Goal: Navigation & Orientation: Find specific page/section

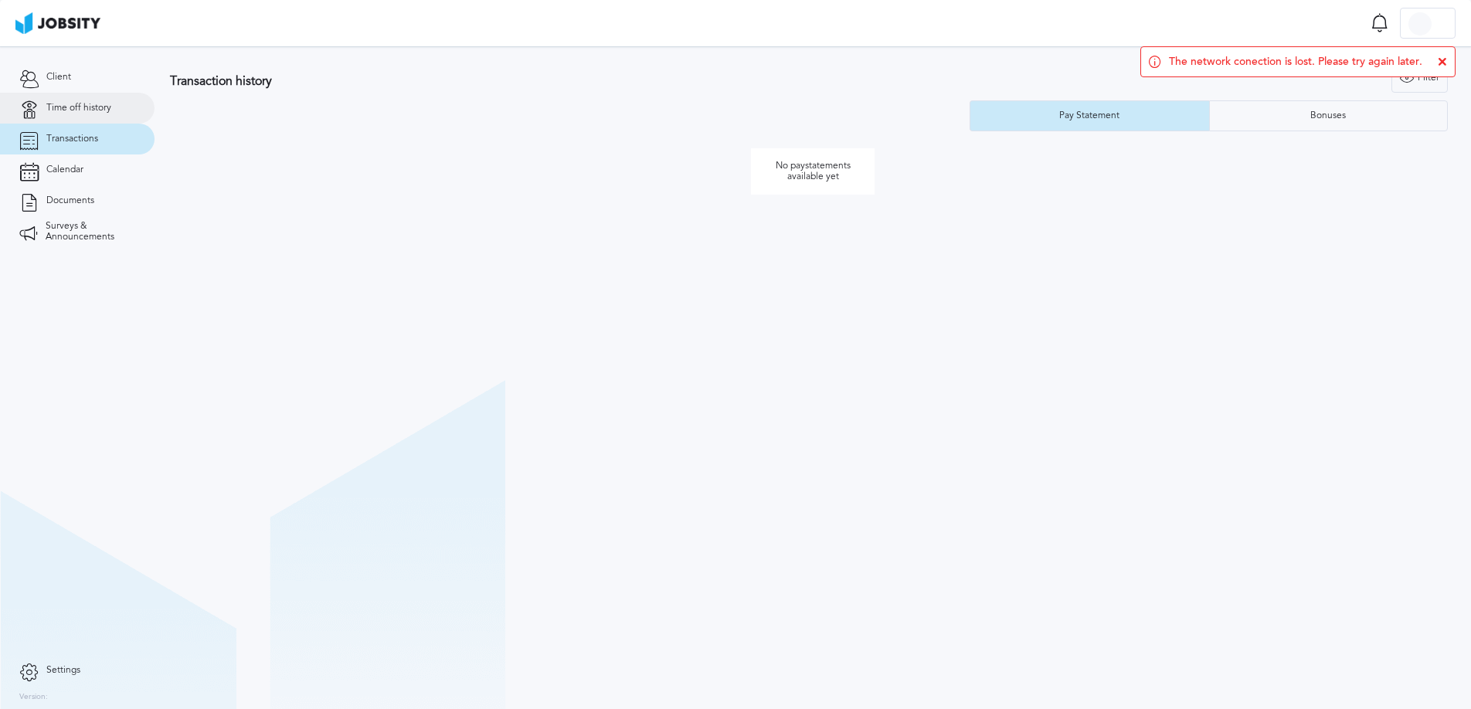
click at [107, 119] on link "Time off history" at bounding box center [77, 108] width 155 height 31
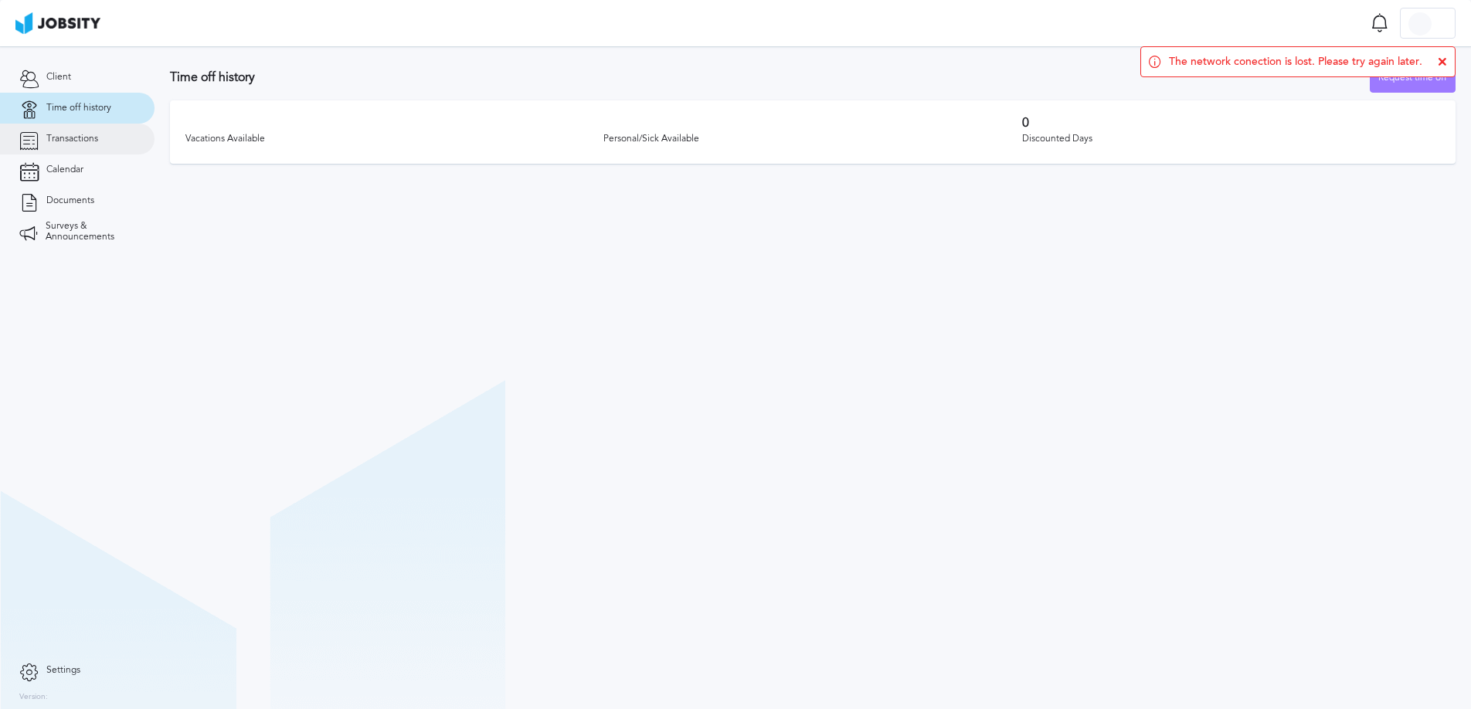
click at [96, 145] on link "Transactions" at bounding box center [77, 139] width 155 height 31
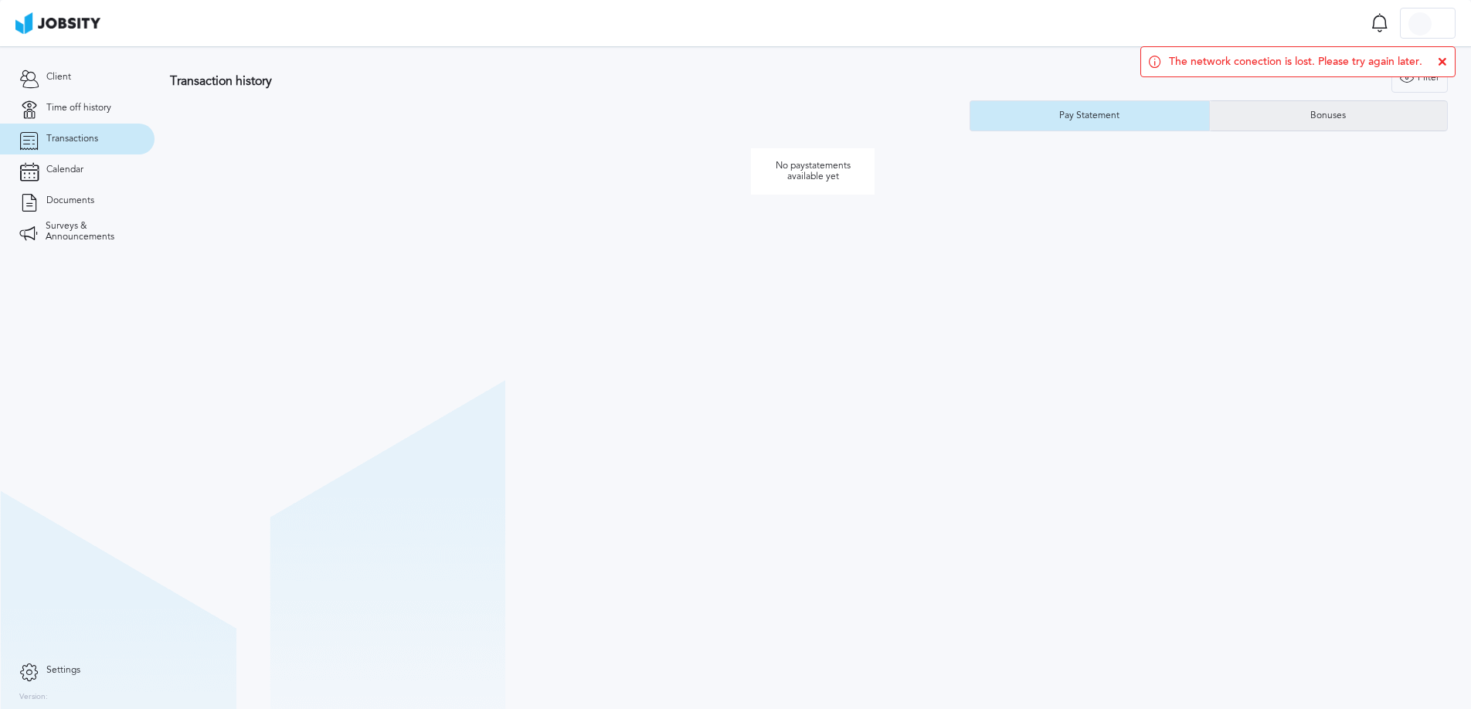
click at [1273, 116] on div "Bonuses" at bounding box center [1329, 115] width 238 height 31
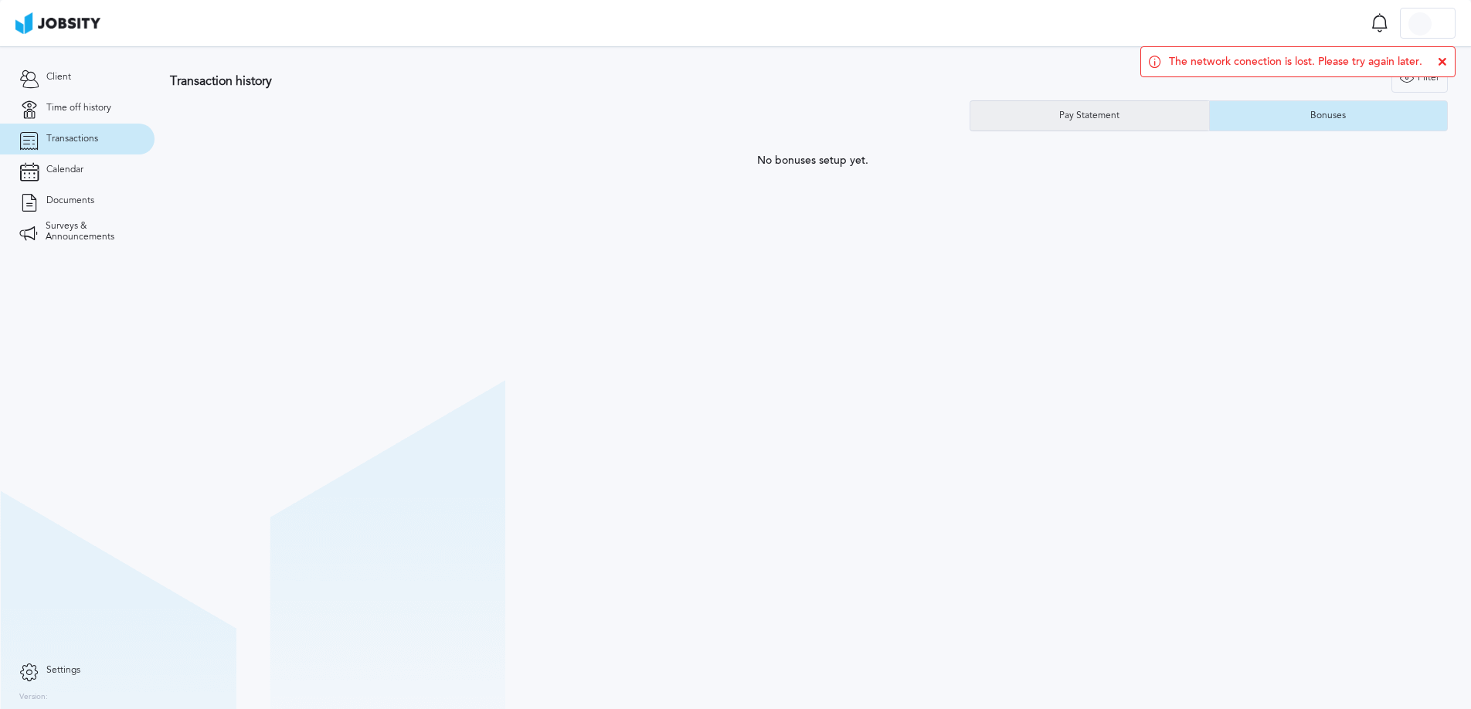
click at [1126, 125] on div "Pay Statement" at bounding box center [1089, 115] width 239 height 31
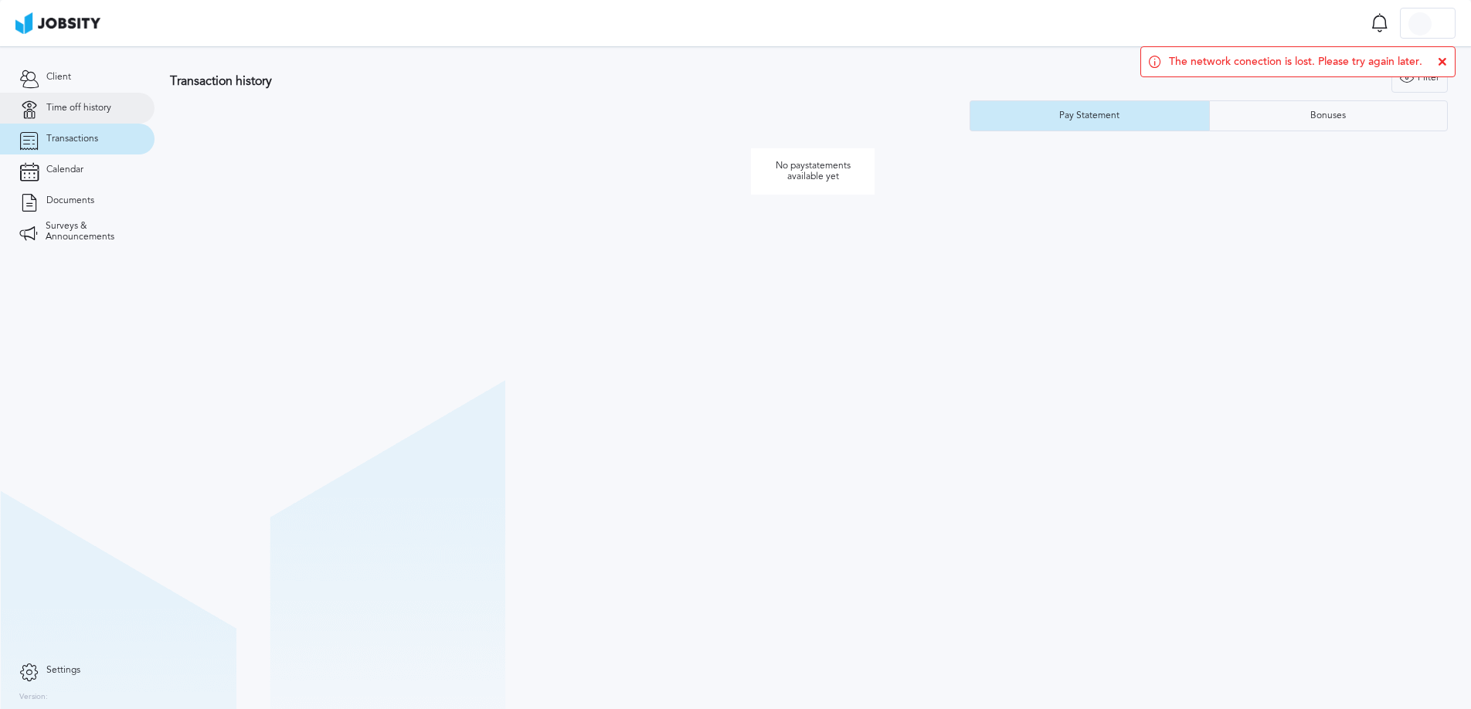
click at [95, 107] on span "Time off history" at bounding box center [78, 108] width 65 height 11
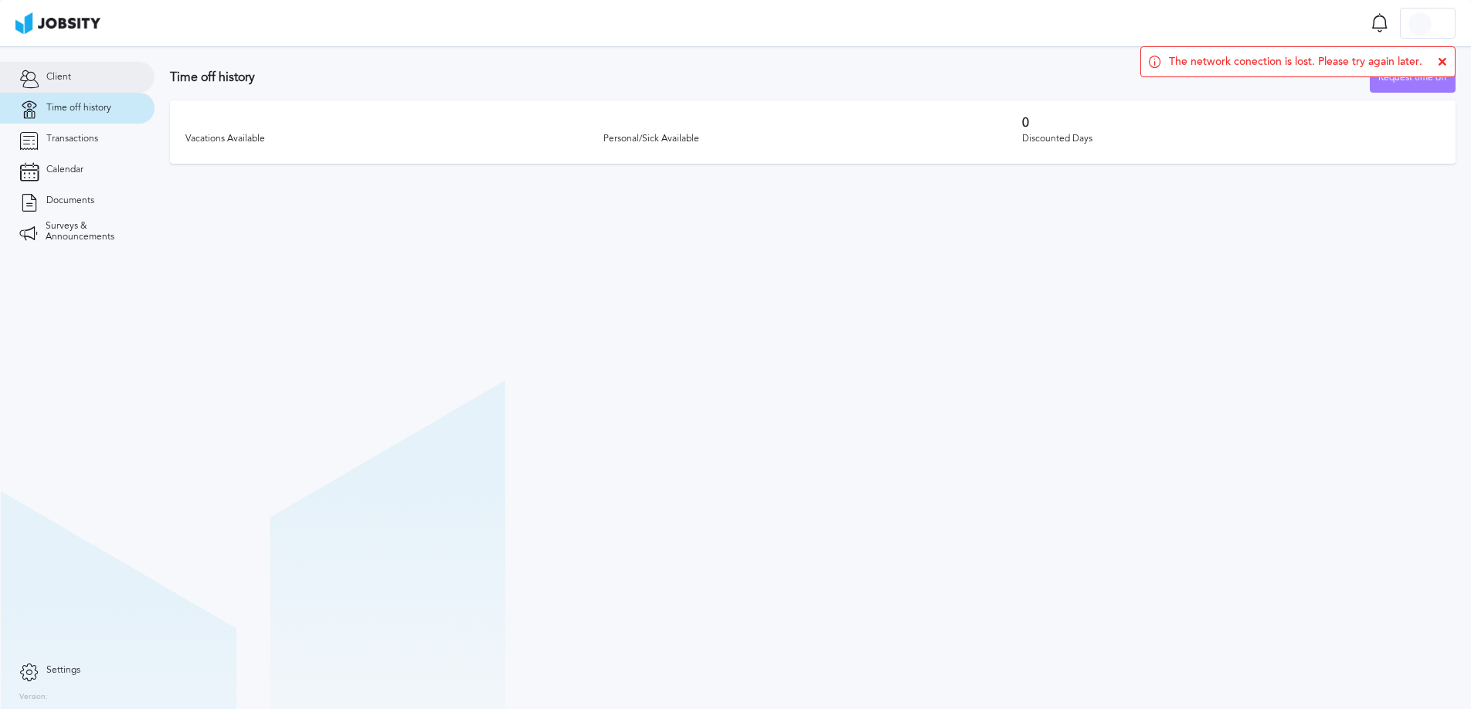
click at [86, 76] on link "Client" at bounding box center [77, 77] width 155 height 31
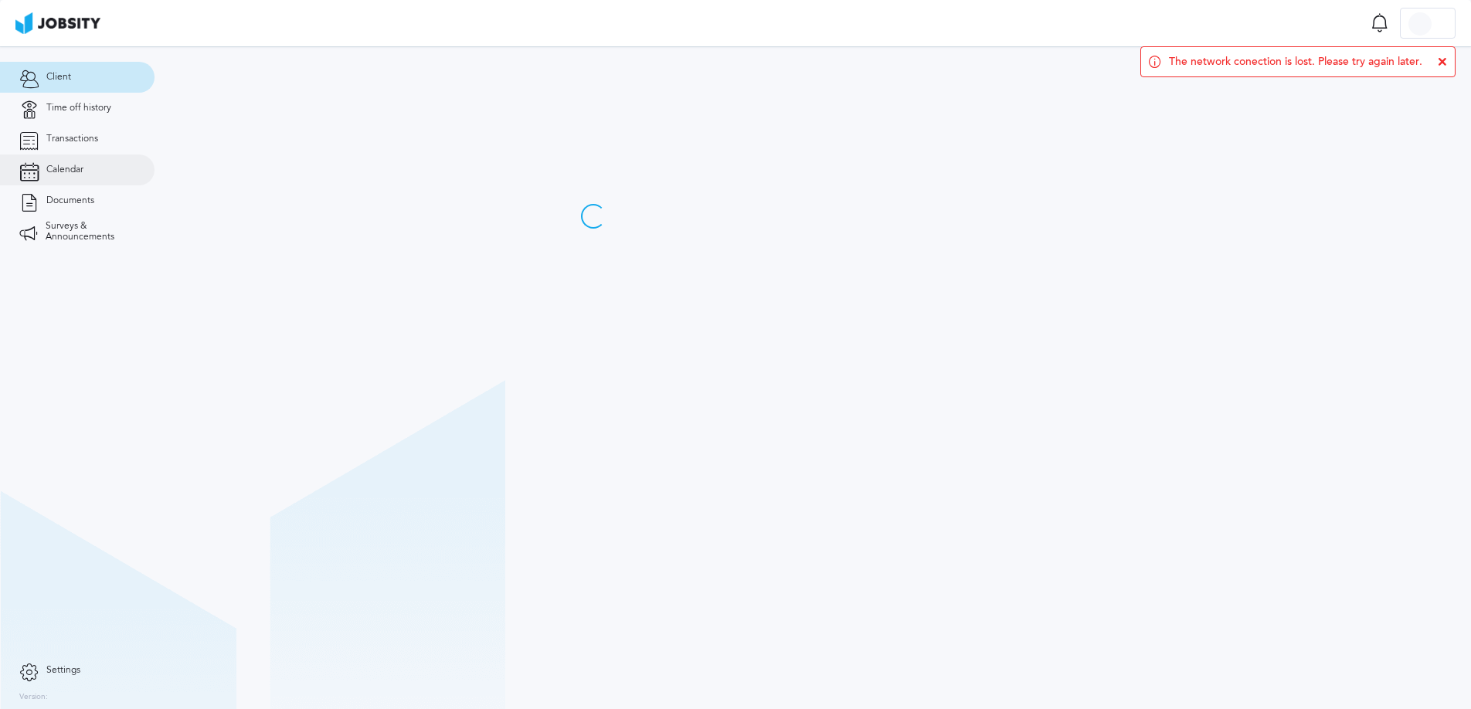
click at [69, 169] on span "Calendar" at bounding box center [64, 170] width 37 height 11
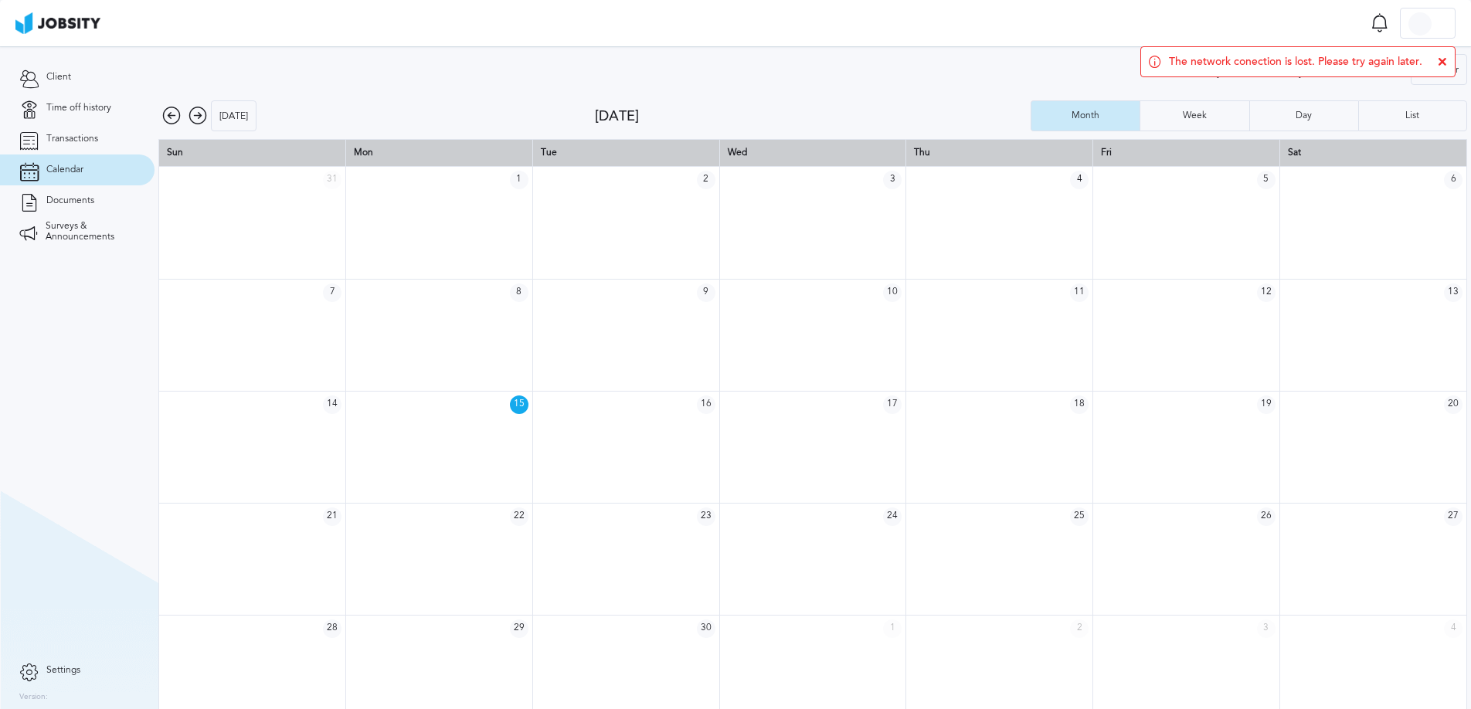
click at [194, 116] on icon at bounding box center [198, 116] width 19 height 19
click at [199, 122] on icon at bounding box center [198, 116] width 19 height 19
click at [201, 122] on icon at bounding box center [198, 116] width 19 height 19
